Goal: Book appointment/travel/reservation

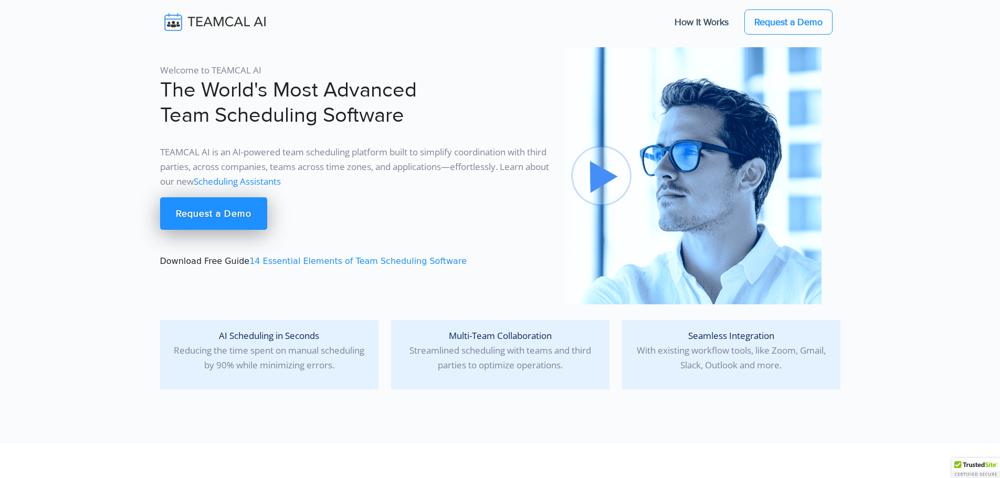
click at [905, 263] on section "Welcome to TEAMCAL AI The World's Most Advanced Team Scheduling Software TEAMCA…" at bounding box center [500, 221] width 1000 height 442
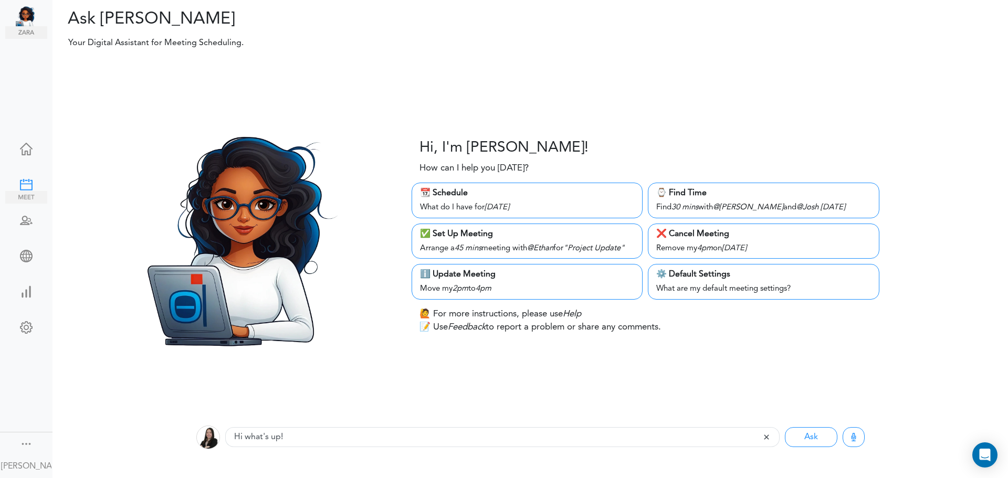
click at [24, 180] on div at bounding box center [26, 183] width 42 height 10
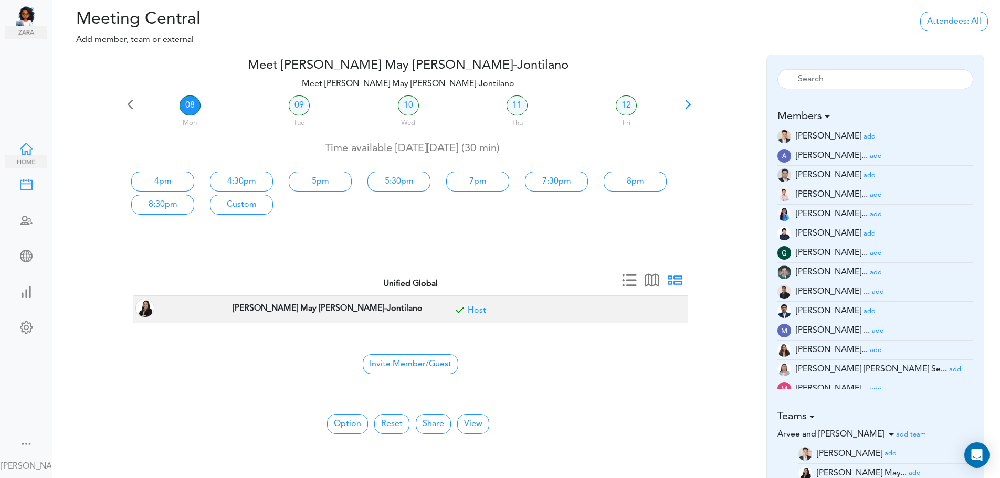
click at [28, 144] on div at bounding box center [26, 148] width 42 height 10
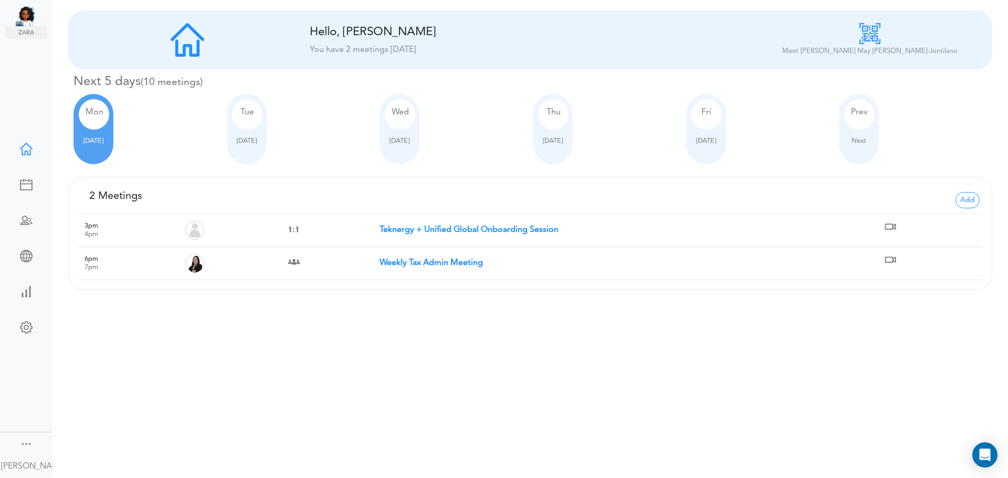
click at [377, 56] on div "Hello, Rosselle You have 2 meetings today" at bounding box center [530, 40] width 457 height 34
click at [18, 188] on link at bounding box center [26, 185] width 42 height 25
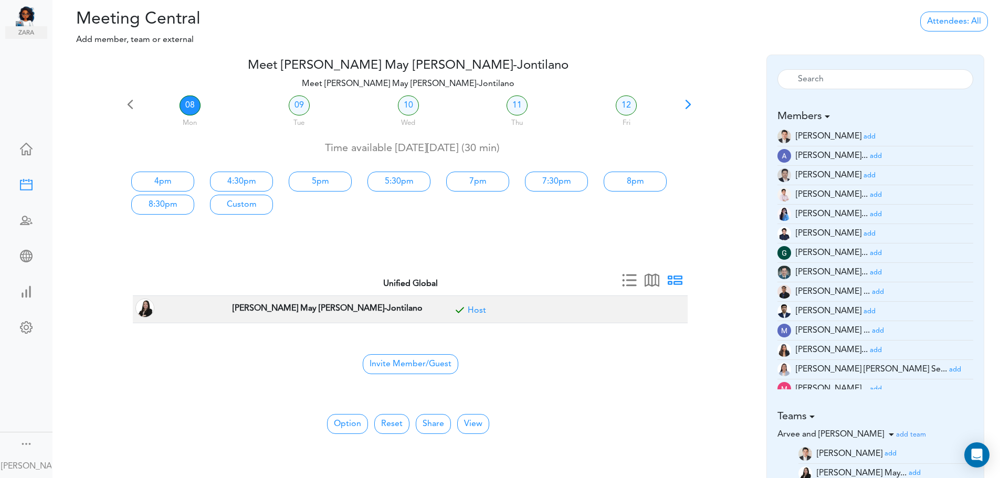
click at [693, 103] on div at bounding box center [721, 150] width 57 height 185
click at [692, 103] on span at bounding box center [688, 108] width 15 height 15
click at [303, 112] on link "16" at bounding box center [299, 106] width 21 height 20
click at [405, 109] on link "17" at bounding box center [408, 106] width 21 height 20
click at [515, 109] on link "18" at bounding box center [516, 106] width 21 height 20
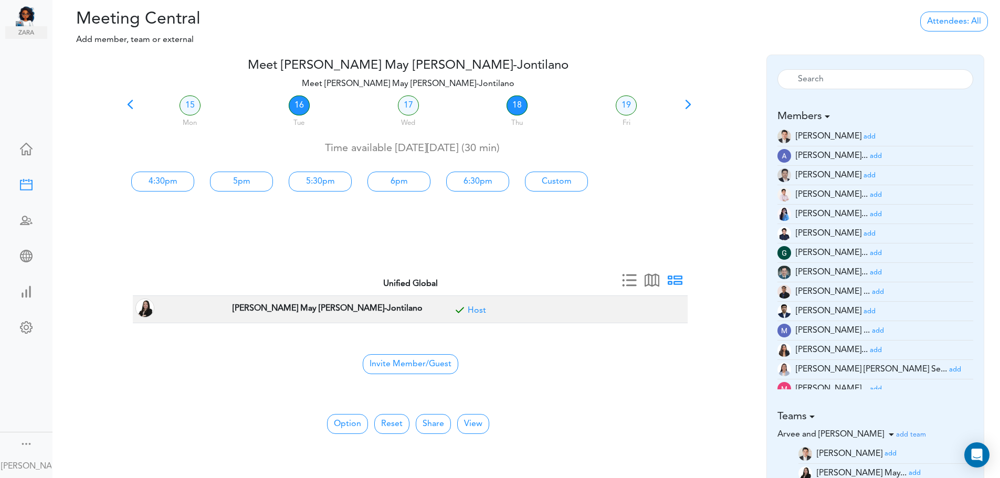
click at [299, 105] on link "16" at bounding box center [299, 106] width 21 height 20
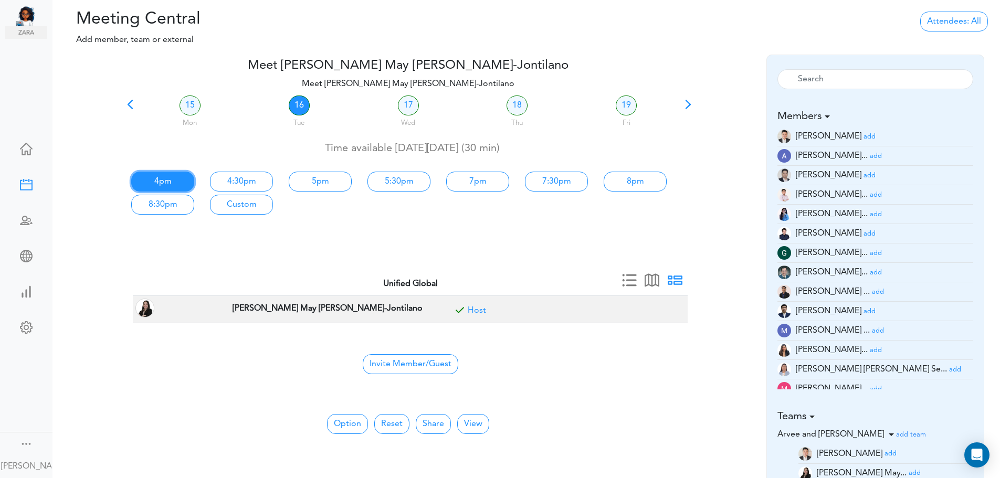
click at [168, 182] on link "4pm" at bounding box center [162, 182] width 63 height 20
type input "Meet [PERSON_NAME] May [PERSON_NAME]-Jontilano"
type input "[URL][DOMAIN_NAME][SECURITY_DATA]"
type input "2025-09-16T16:00"
type input "2025-09-16T16:30"
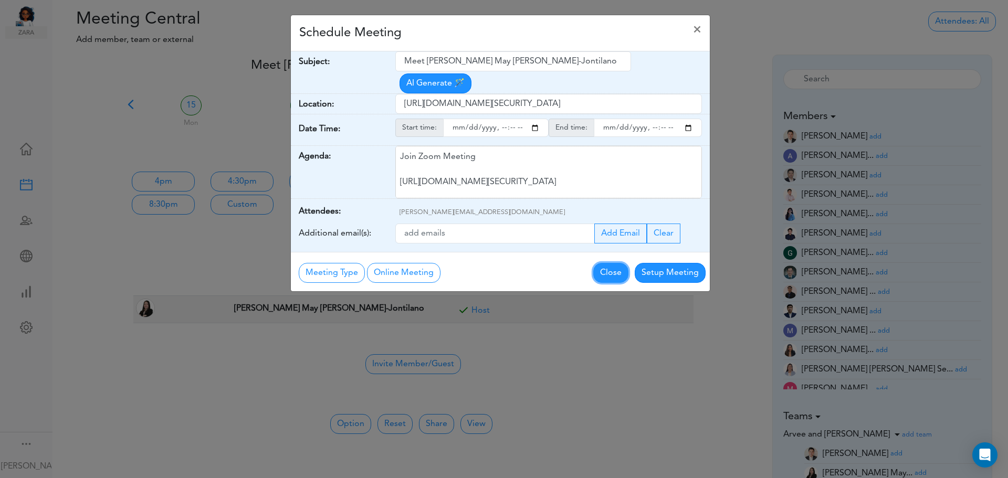
click at [614, 270] on button "Close" at bounding box center [610, 273] width 35 height 20
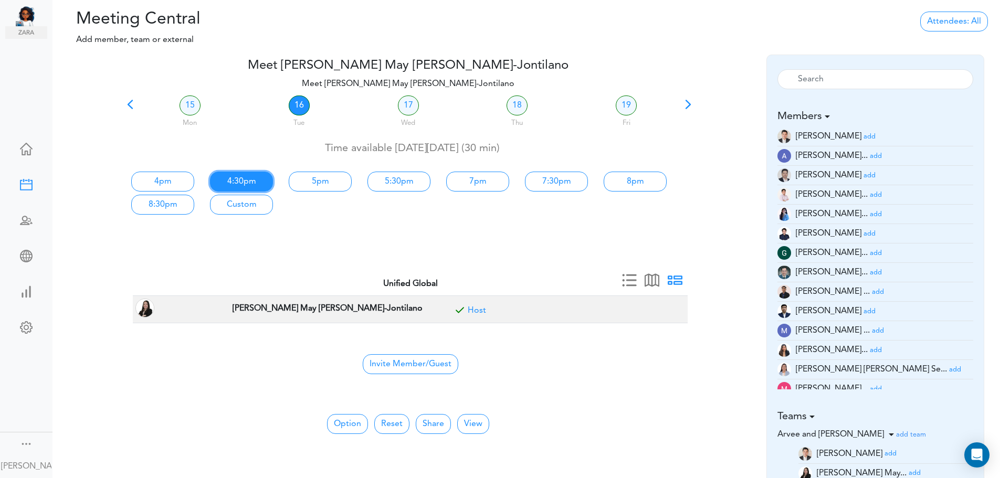
click at [254, 184] on link "4:30pm" at bounding box center [241, 182] width 63 height 20
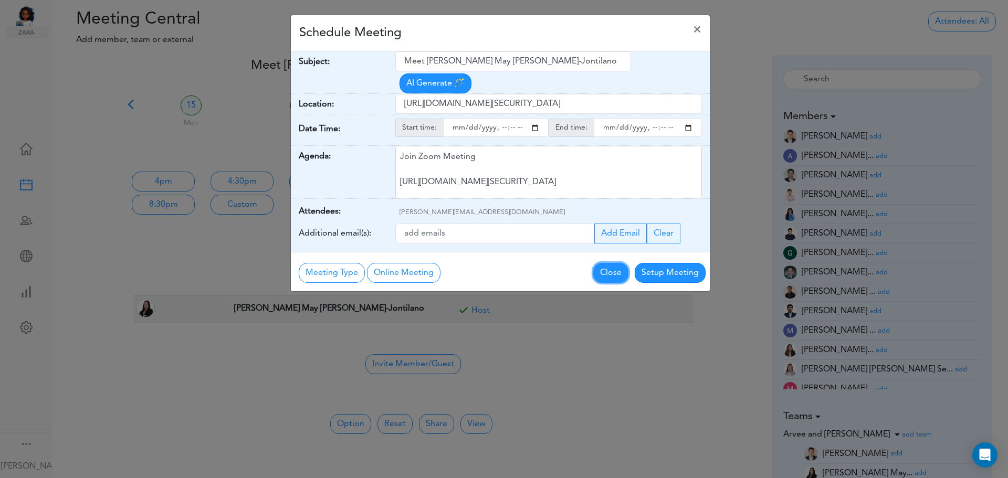
click at [618, 278] on button "Close" at bounding box center [610, 273] width 35 height 20
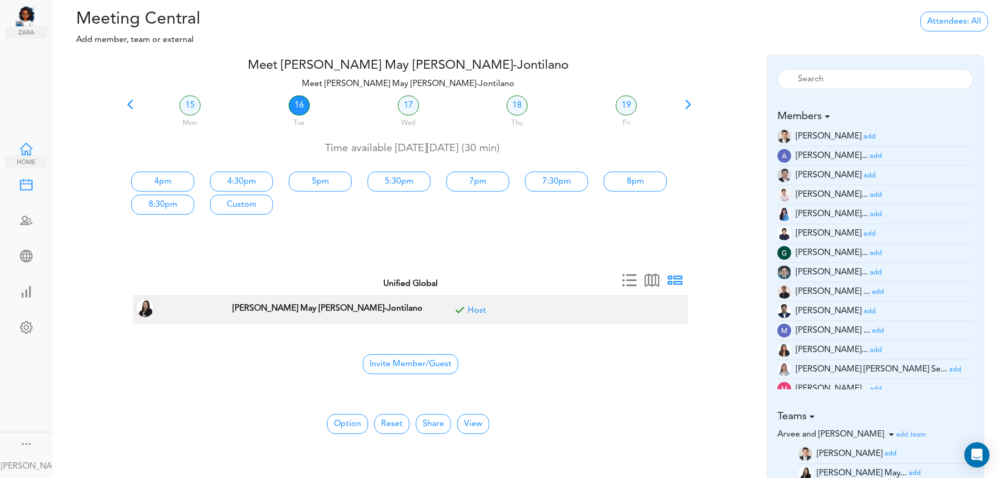
click at [18, 145] on div at bounding box center [26, 148] width 42 height 10
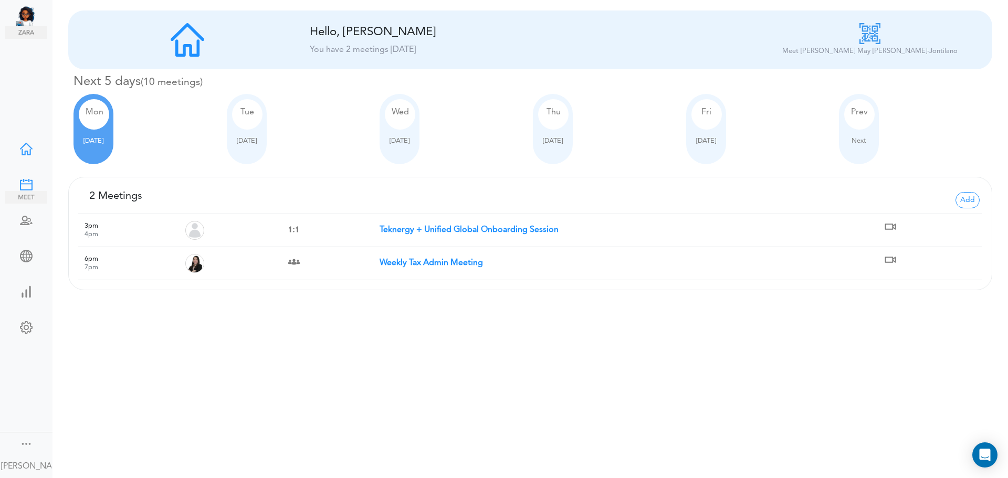
click at [34, 181] on div at bounding box center [26, 183] width 42 height 10
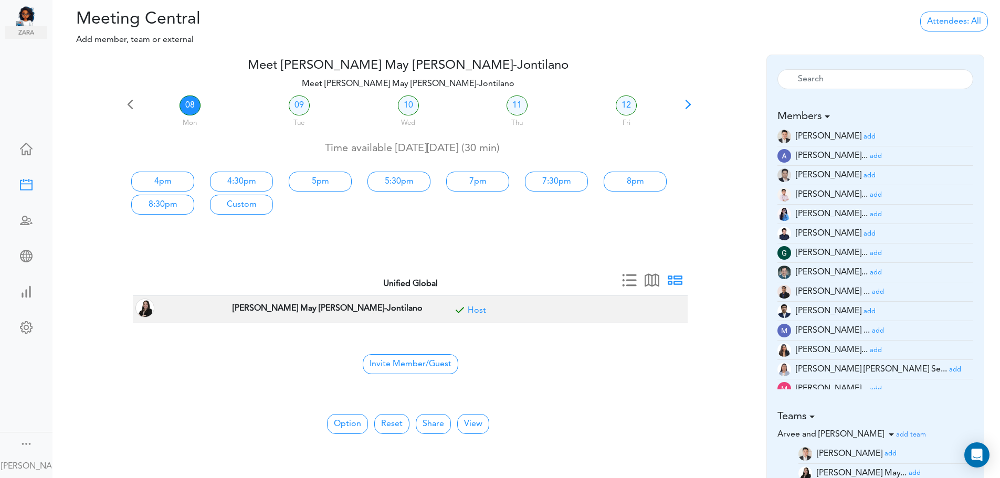
click at [690, 113] on span at bounding box center [688, 108] width 15 height 15
click at [295, 104] on link "16" at bounding box center [299, 106] width 21 height 20
click at [168, 176] on link "4pm" at bounding box center [162, 182] width 63 height 20
type input "Meet [PERSON_NAME] May [PERSON_NAME]-Jontilano"
type input "https://us02web.zoom.us/j/8061103064?pwd=Cv5EnyexbGBT3DEALqn2lPsYdtR3xO.1"
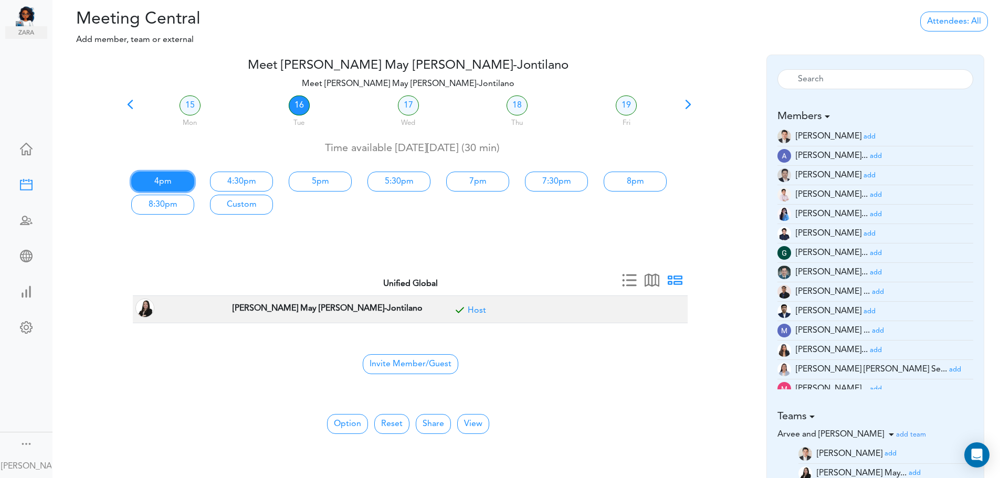
type input "2025-09-16T16:00"
type input "2025-09-16T16:30"
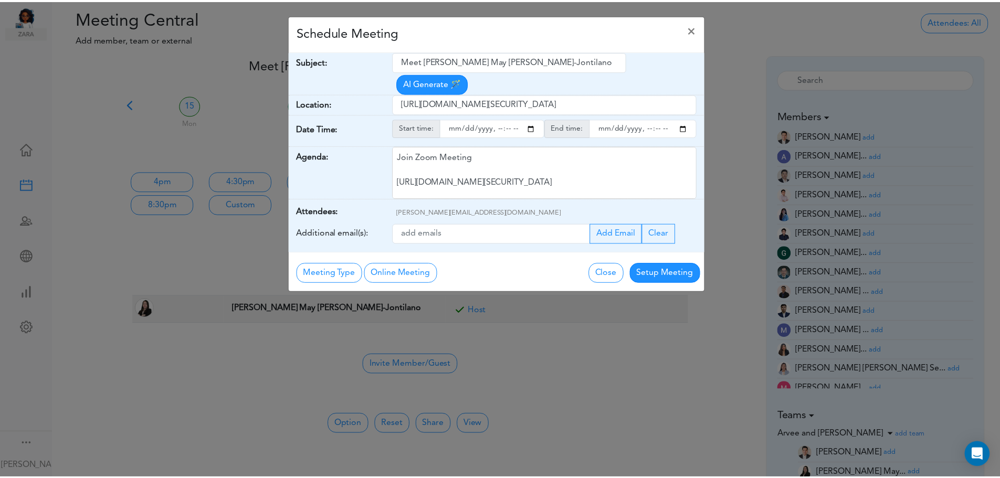
scroll to position [40, 0]
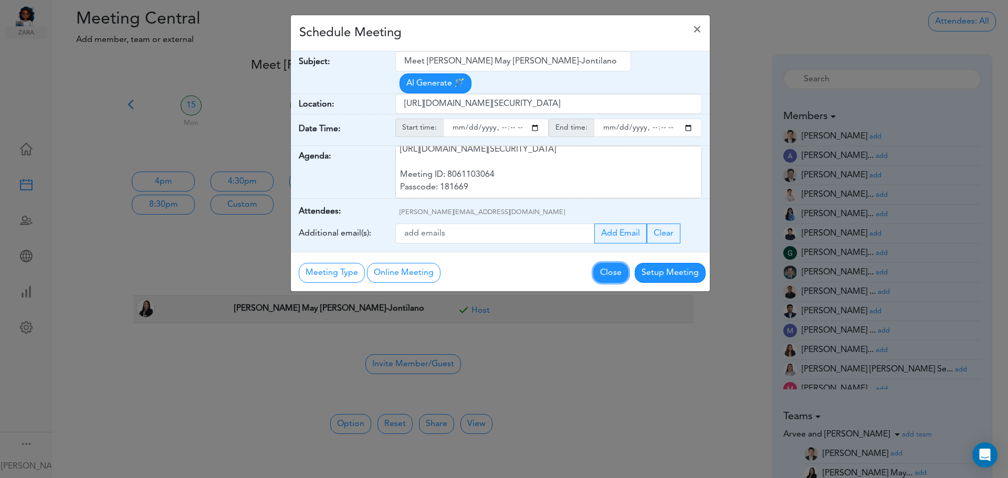
click at [614, 274] on button "Close" at bounding box center [610, 273] width 35 height 20
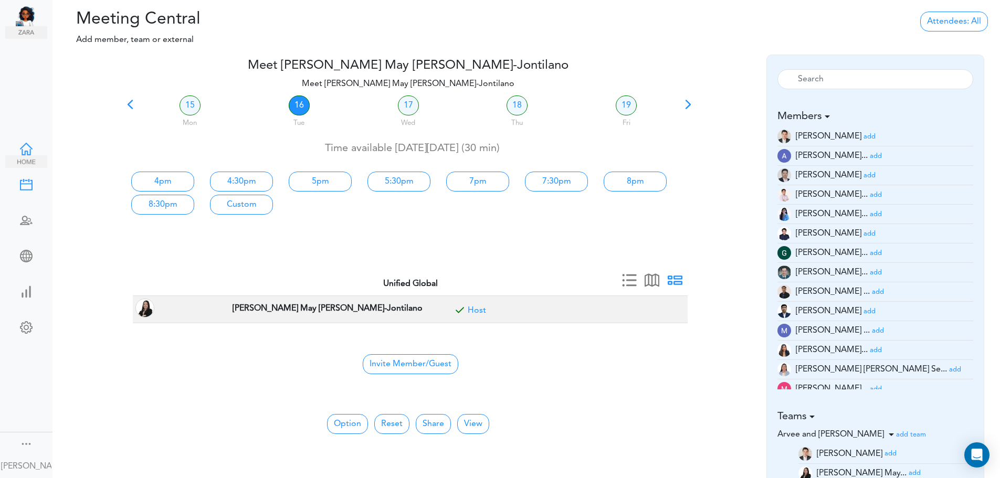
click at [20, 143] on div at bounding box center [26, 148] width 42 height 10
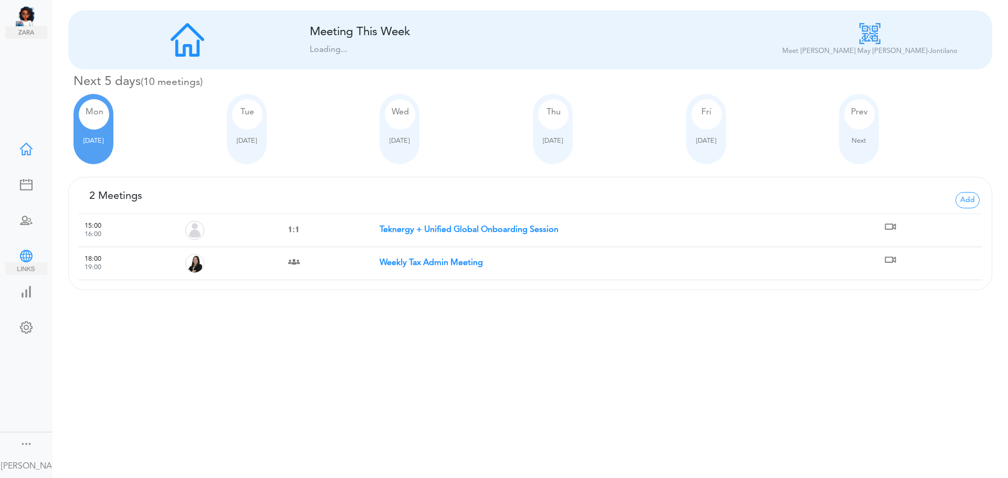
click at [18, 246] on div "Ask [PERSON_NAME] Dashboard Meeting Central" at bounding box center [26, 239] width 52 height 478
click at [18, 250] on div at bounding box center [26, 255] width 42 height 10
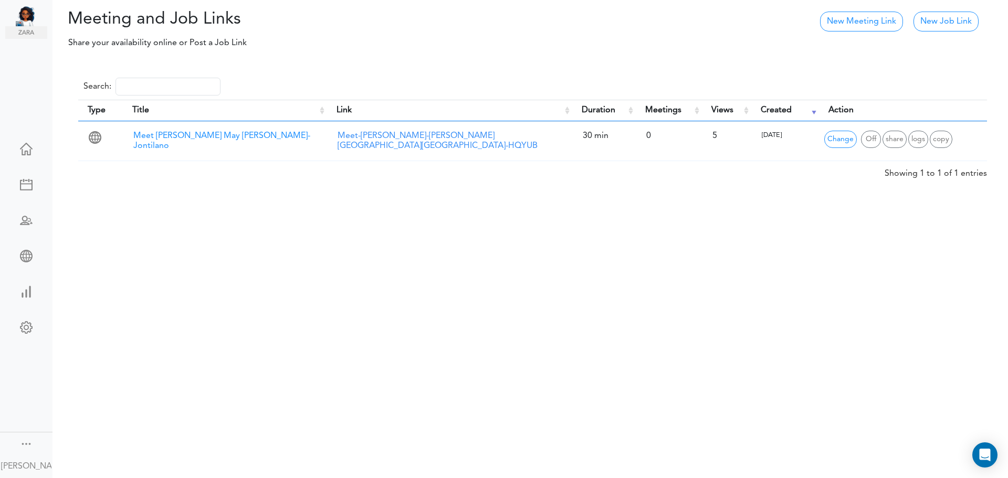
click at [139, 82] on input "Search:" at bounding box center [167, 87] width 105 height 18
click at [19, 250] on div at bounding box center [26, 255] width 42 height 10
click at [18, 218] on div at bounding box center [26, 219] width 42 height 10
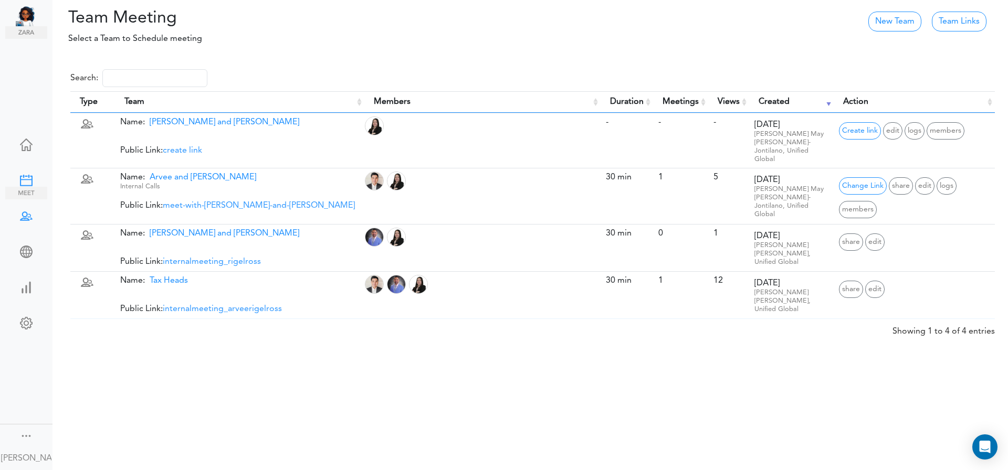
click at [23, 178] on div at bounding box center [26, 179] width 42 height 10
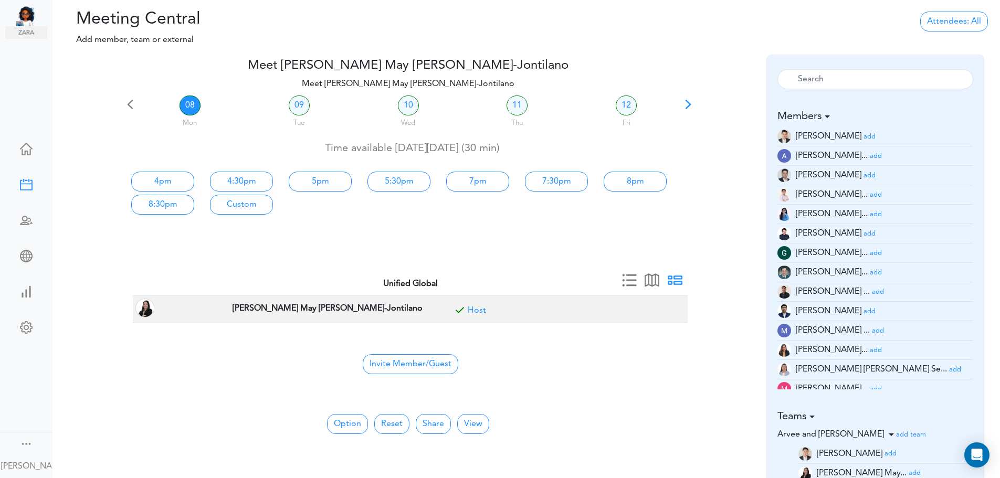
click at [24, 154] on link at bounding box center [26, 150] width 42 height 25
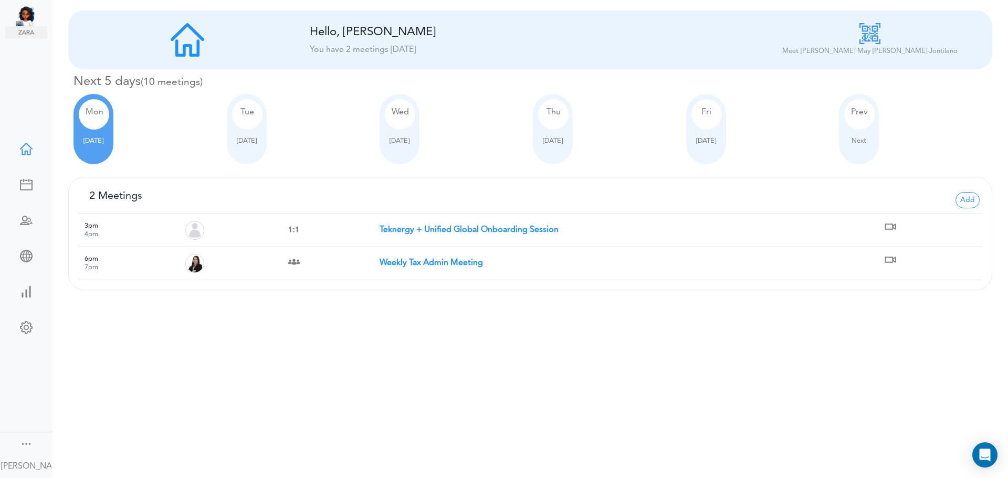
click at [450, 262] on strong "Weekly Tax Admin Meeting" at bounding box center [430, 263] width 103 height 8
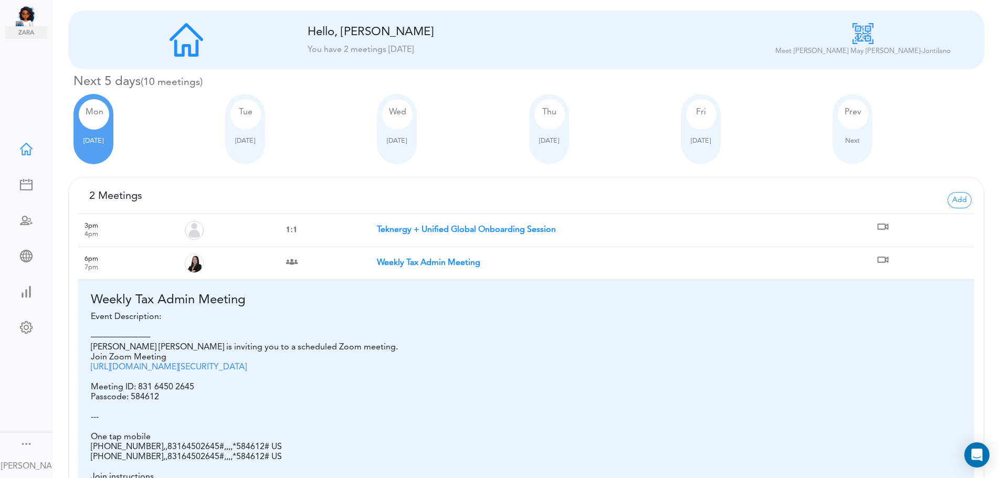
click at [421, 226] on strong "Teknergy + Unified Global Onboarding Session" at bounding box center [466, 230] width 179 height 8
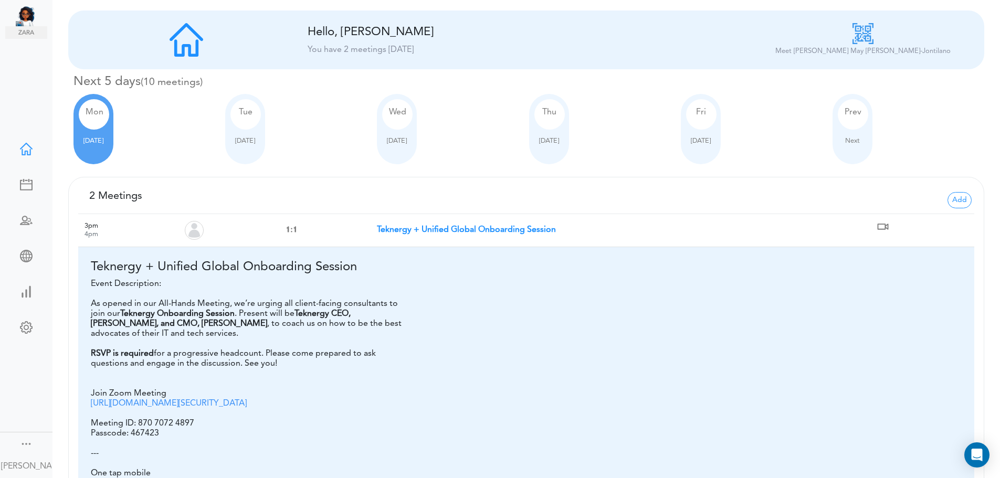
click at [253, 116] on div "Tue" at bounding box center [245, 114] width 30 height 30
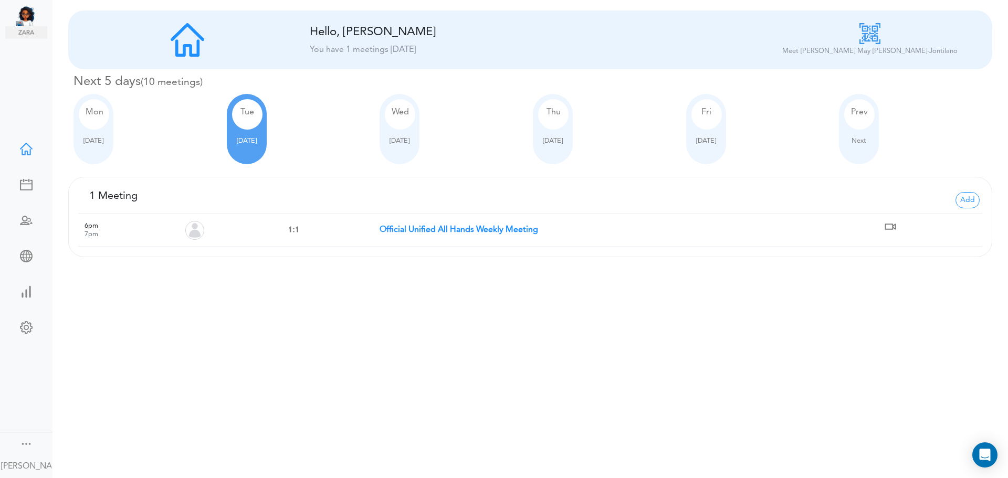
click at [390, 131] on div at bounding box center [399, 133] width 29 height 6
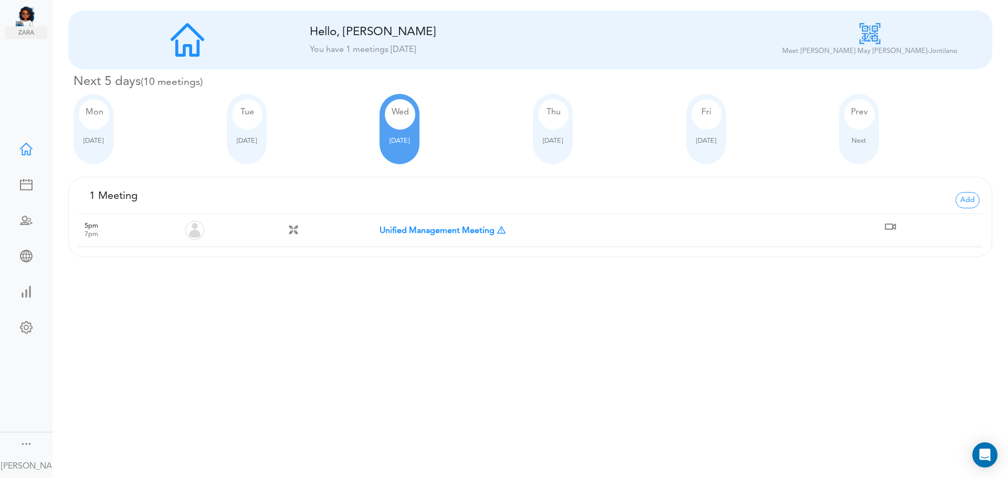
click at [710, 121] on div "Fri" at bounding box center [706, 114] width 30 height 30
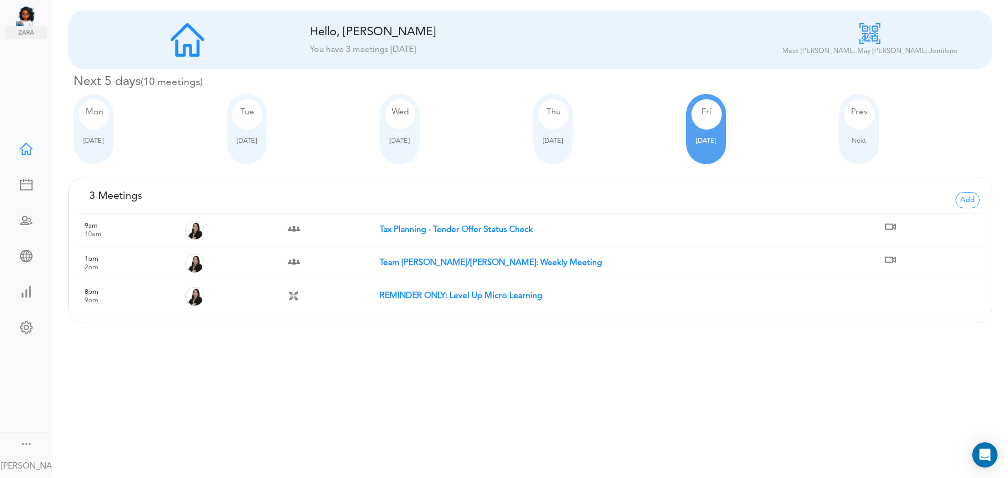
click at [360, 264] on td at bounding box center [329, 263] width 100 height 33
click at [440, 257] on td "Team [PERSON_NAME]/[PERSON_NAME]: Weekly Meeting" at bounding box center [630, 263] width 502 height 33
click at [446, 264] on strong "Team [PERSON_NAME]/[PERSON_NAME]: Weekly Meeting" at bounding box center [490, 263] width 223 height 8
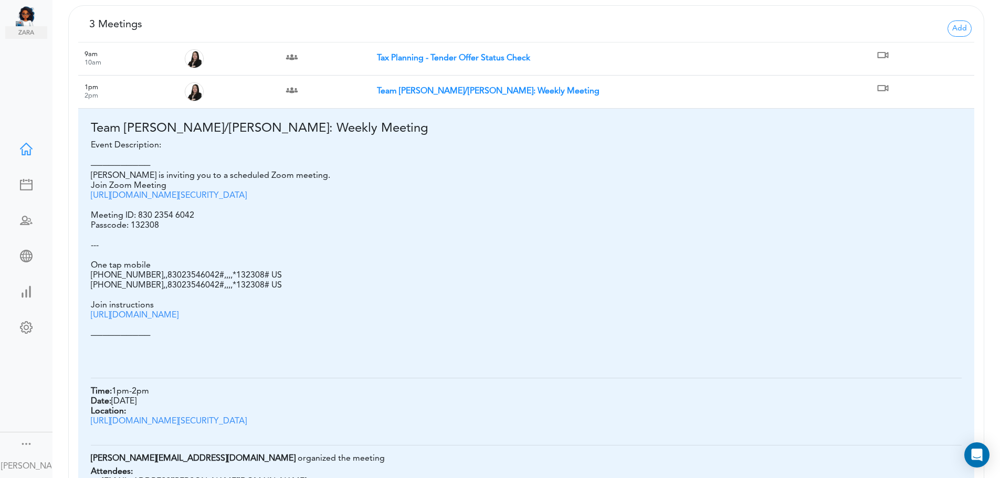
scroll to position [78, 0]
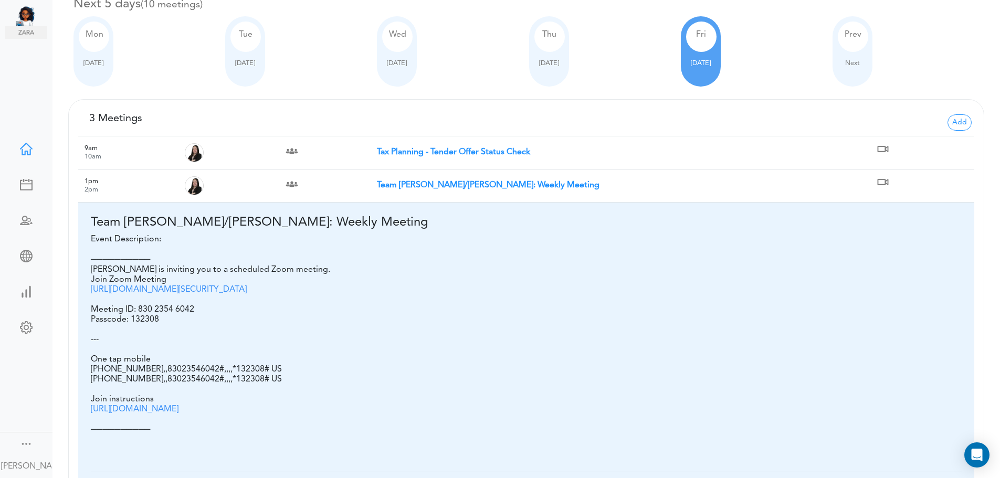
click at [867, 52] on div at bounding box center [852, 55] width 29 height 6
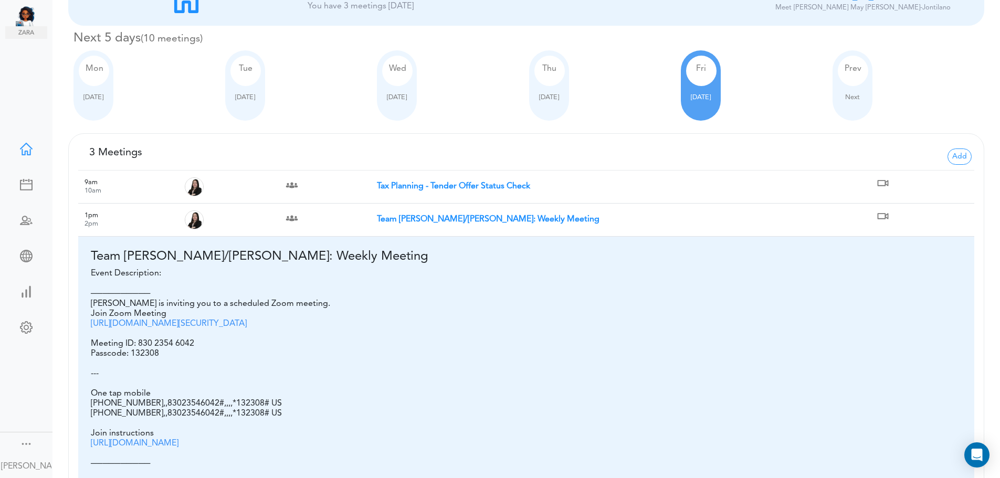
scroll to position [25, 0]
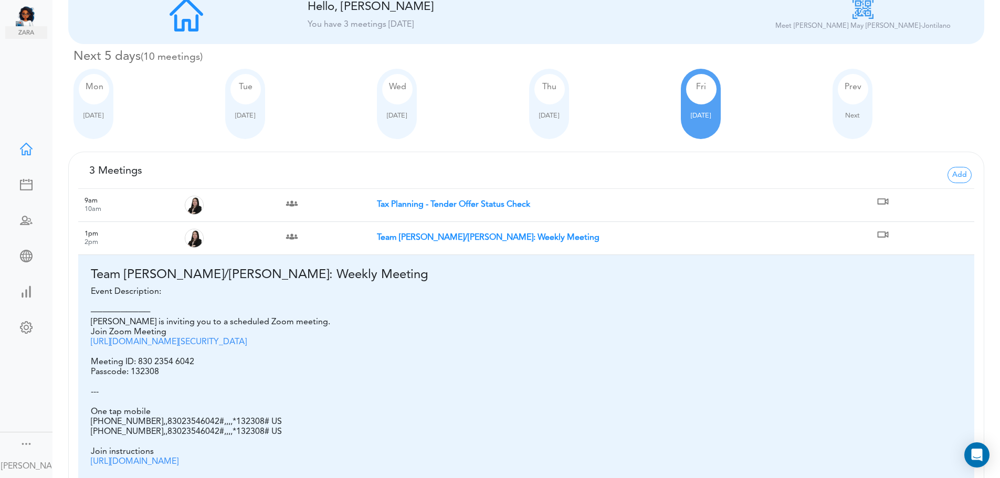
click at [854, 121] on div "Prev Next" at bounding box center [852, 104] width 40 height 70
click at [850, 86] on span "Prev" at bounding box center [853, 87] width 17 height 8
type input "-7"
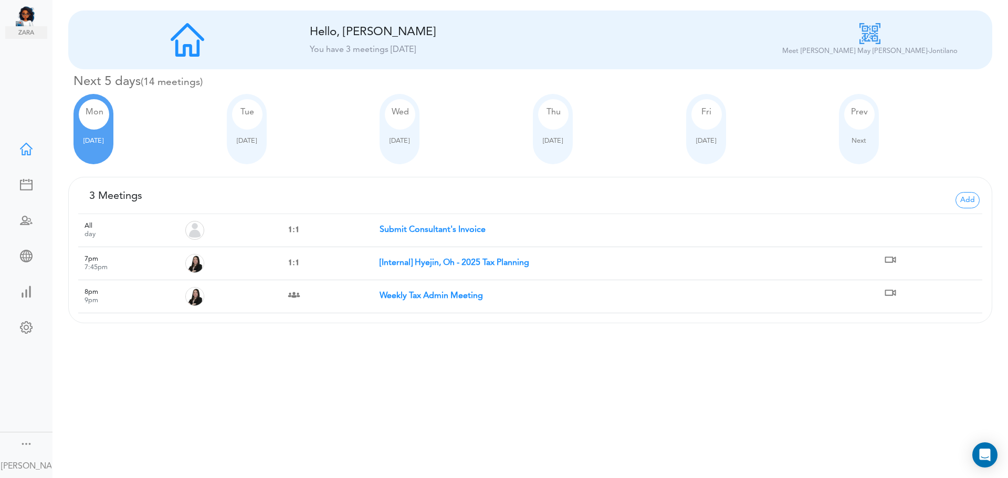
click at [859, 144] on span "Next" at bounding box center [858, 141] width 15 height 7
type input "0"
drag, startPoint x: 0, startPoint y: 0, endPoint x: 859, endPoint y: 144, distance: 871.2
click at [859, 144] on span "Next" at bounding box center [858, 141] width 15 height 7
type input "7"
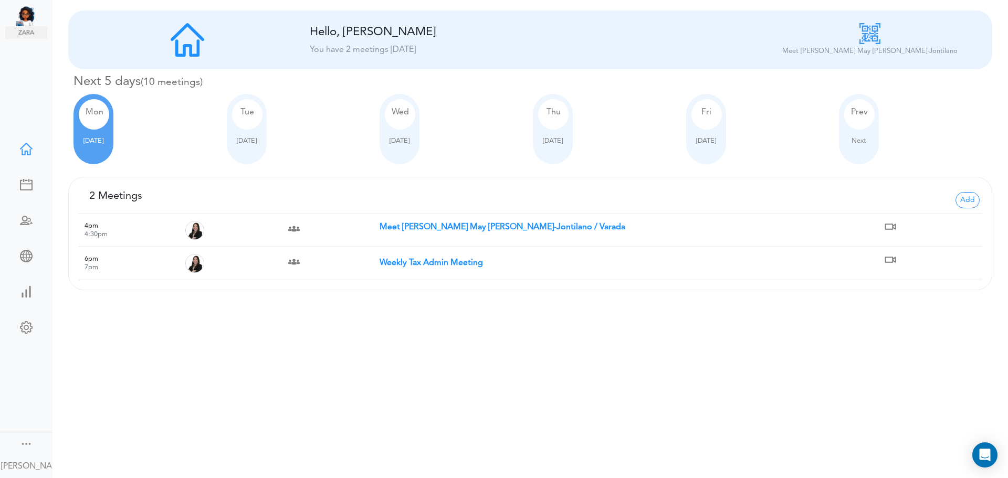
click at [249, 156] on div "[DATE]" at bounding box center [247, 129] width 40 height 70
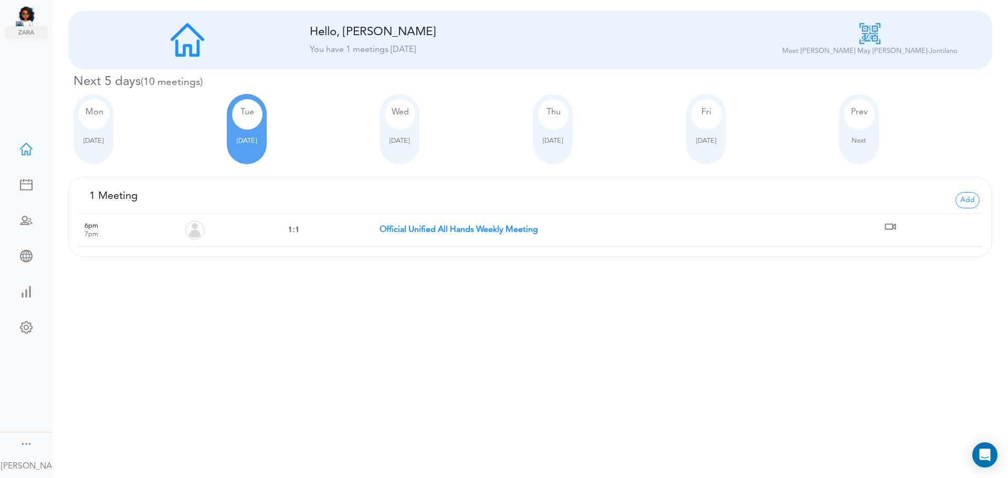
click at [105, 157] on div "[DATE]" at bounding box center [93, 129] width 40 height 70
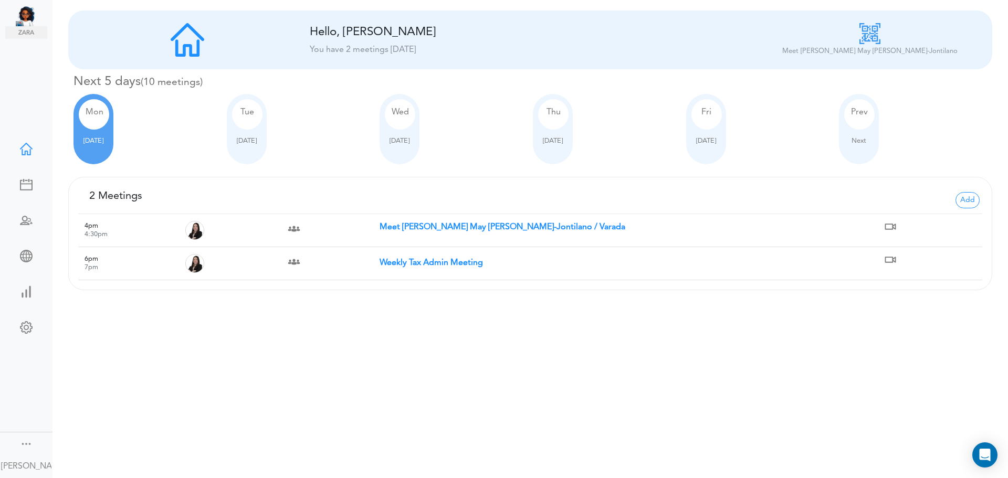
click at [467, 229] on strong "Meet [PERSON_NAME] May [PERSON_NAME]-Jontilano / Varada" at bounding box center [502, 227] width 246 height 8
